Goal: Complete application form

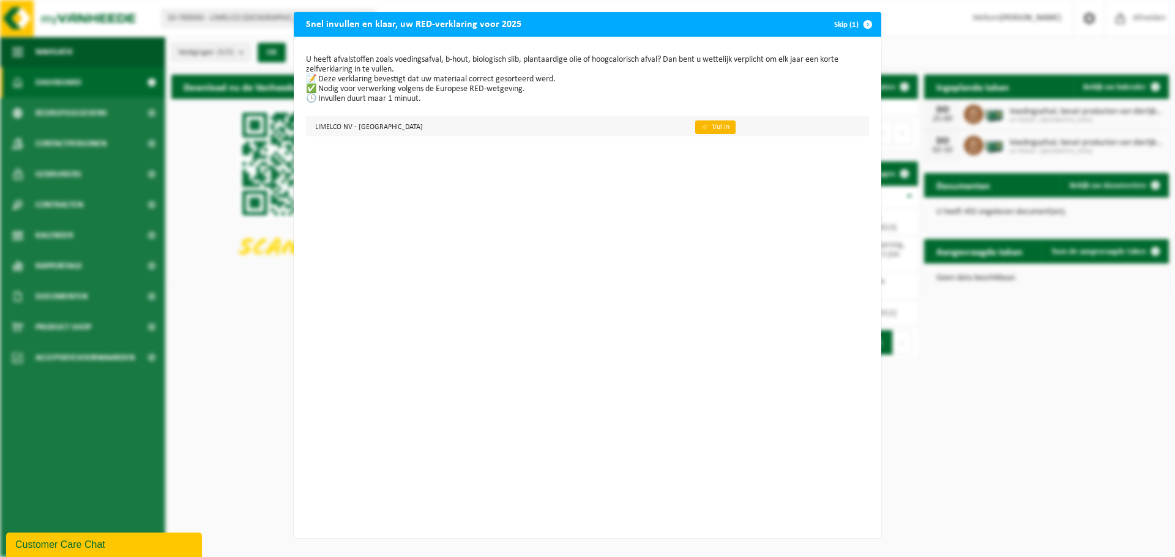
click at [695, 128] on link "👉 Vul in" at bounding box center [715, 127] width 40 height 13
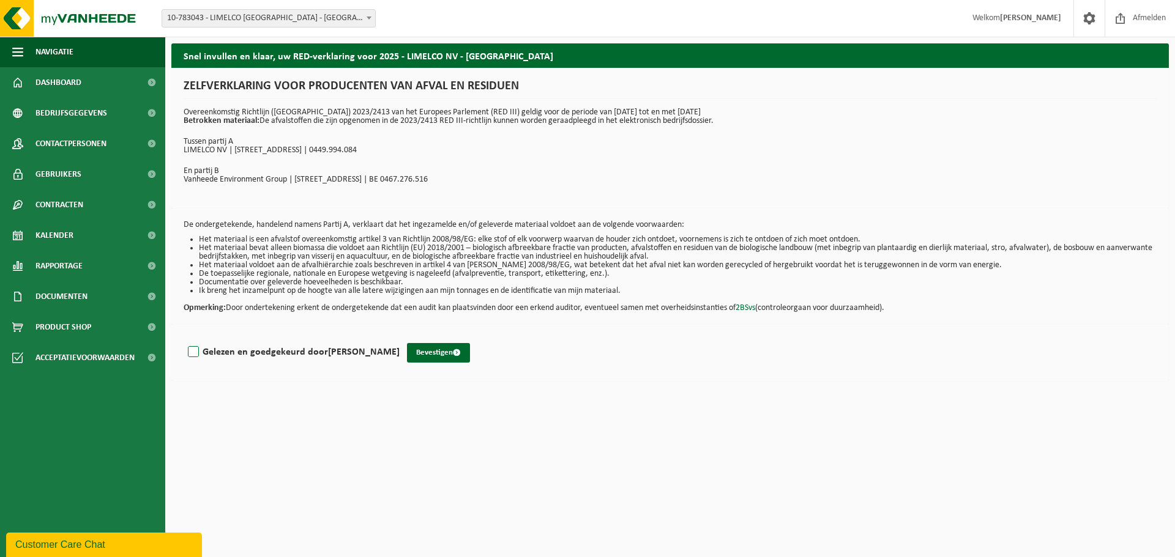
click at [199, 352] on label "Gelezen en goedgekeurd door Senna Matthijs" at bounding box center [292, 352] width 214 height 18
click at [399, 337] on input "Gelezen en goedgekeurd door Senna Matthijs" at bounding box center [399, 336] width 1 height 1
checkbox input "true"
click at [407, 357] on button "Bevestigen" at bounding box center [438, 353] width 63 height 20
